Goal: Communication & Community: Answer question/provide support

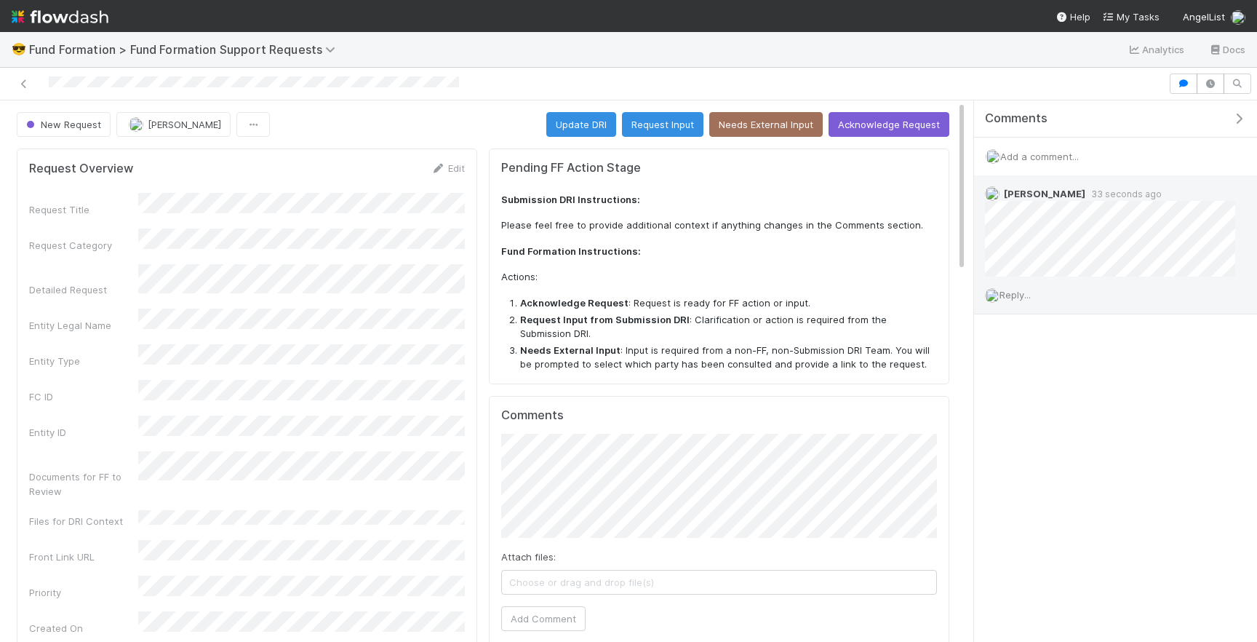
click at [1018, 297] on span "Reply..." at bounding box center [1014, 295] width 31 height 12
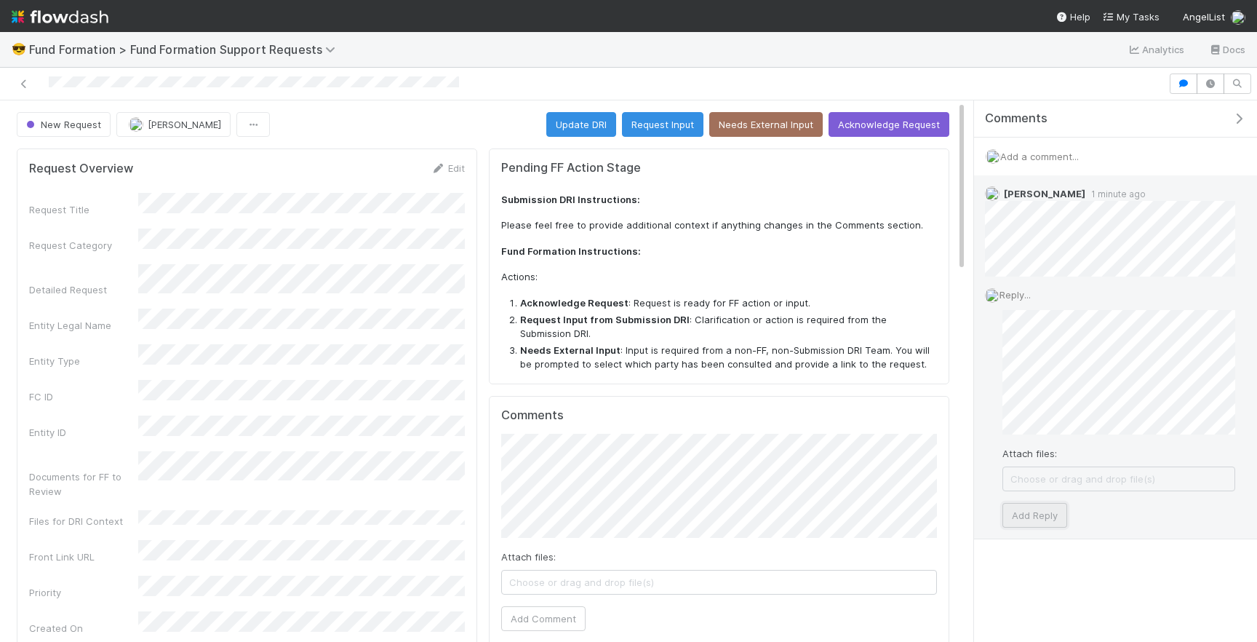
click at [1032, 511] on button "Add Reply" at bounding box center [1034, 515] width 65 height 25
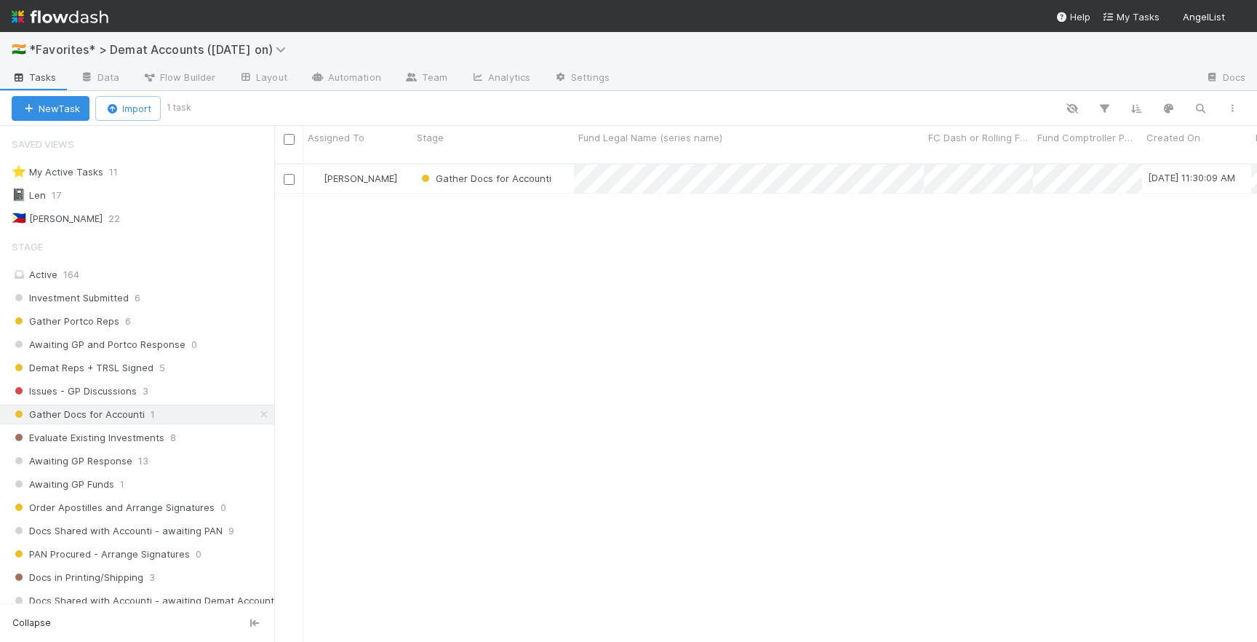
scroll to position [0, 1]
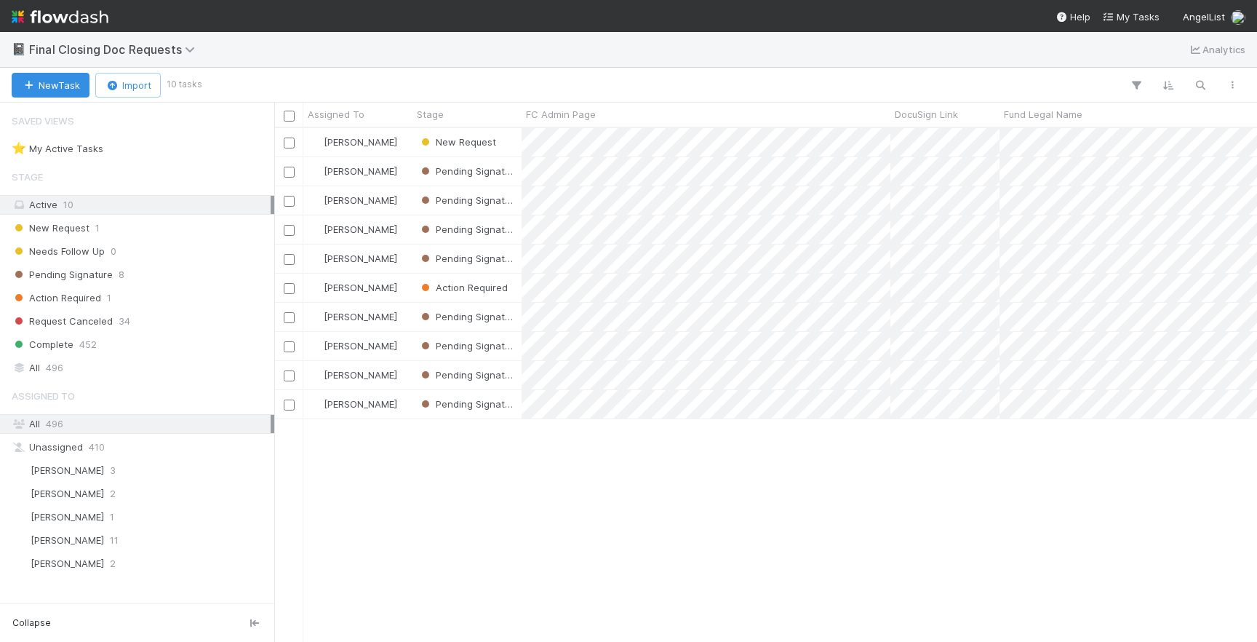
scroll to position [513, 983]
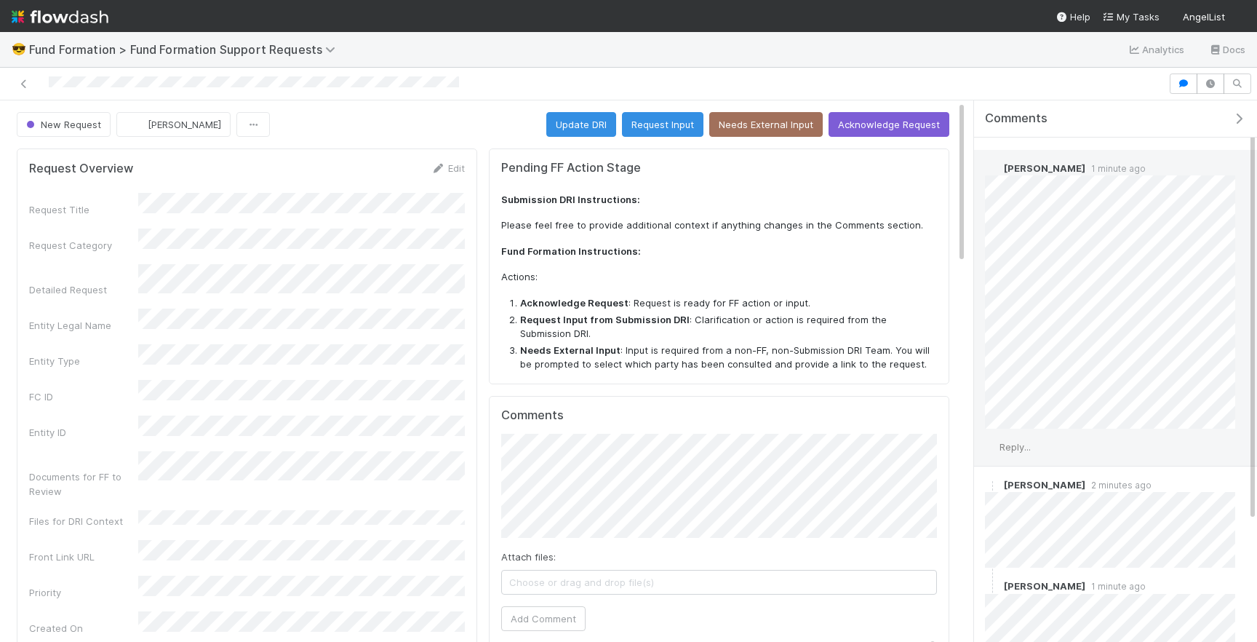
scroll to position [28, 0]
click at [1022, 444] on span "Reply..." at bounding box center [1014, 445] width 31 height 12
click at [1044, 537] on button "Add Reply" at bounding box center [1034, 546] width 65 height 25
